Goal: Navigation & Orientation: Find specific page/section

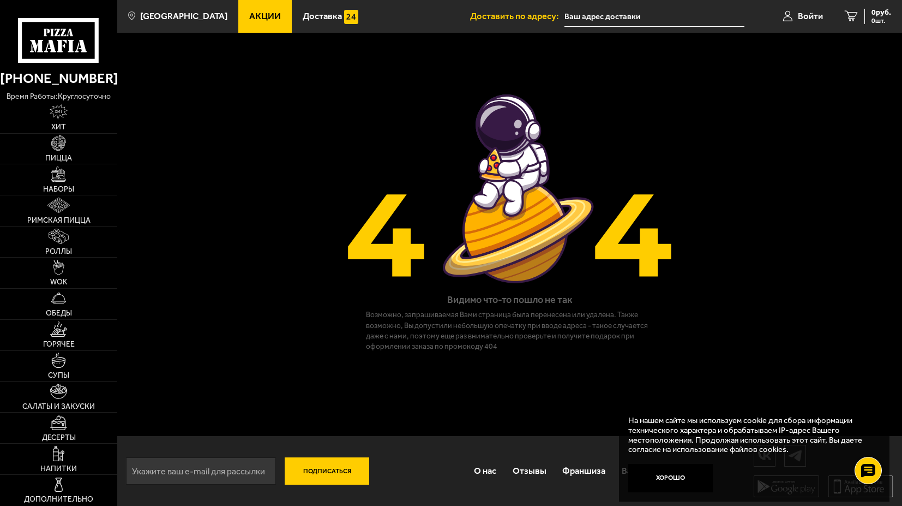
scroll to position [1, 0]
click at [242, 23] on link "Акции" at bounding box center [264, 16] width 53 height 33
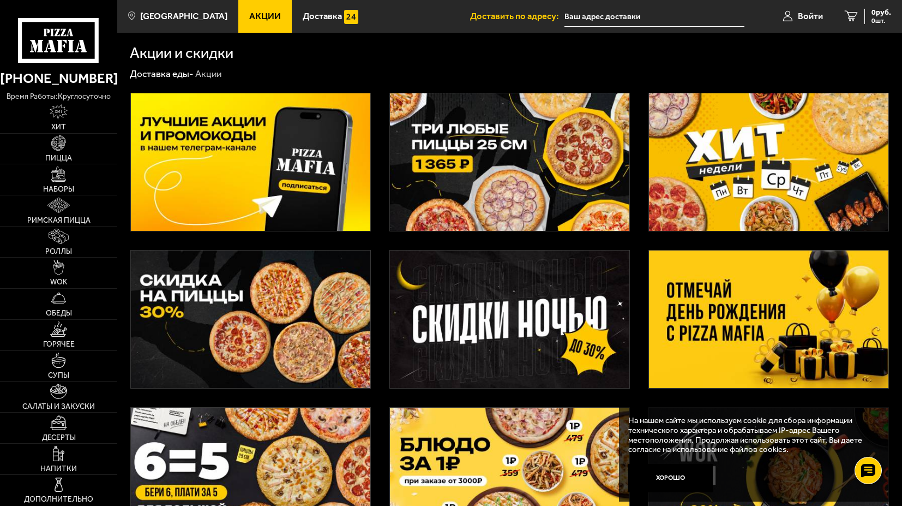
click at [482, 285] on img at bounding box center [509, 318] width 239 height 137
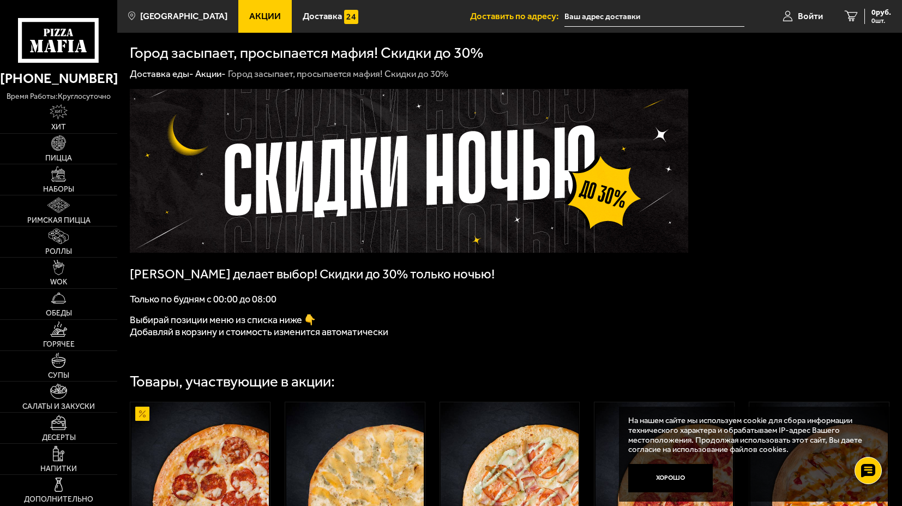
click at [626, 14] on input "text" at bounding box center [655, 17] width 181 height 20
